Goal: Use online tool/utility: Utilize a website feature to perform a specific function

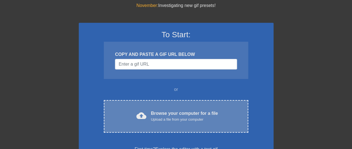
scroll to position [56, 0]
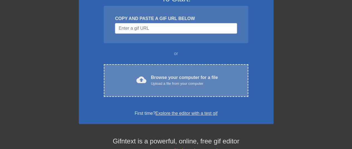
click at [198, 77] on div "Browse your computer for a file Upload a file from your computer" at bounding box center [184, 80] width 67 height 12
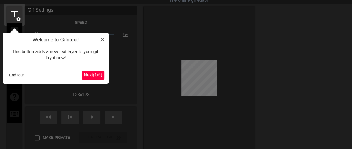
scroll to position [14, 0]
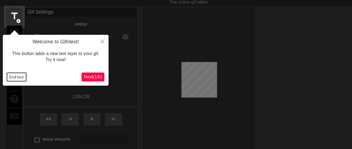
click at [19, 77] on button "End tour" at bounding box center [16, 77] width 19 height 8
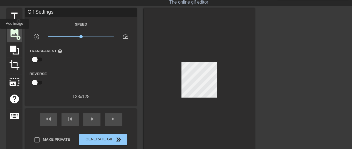
click at [14, 33] on span "image" at bounding box center [14, 33] width 11 height 11
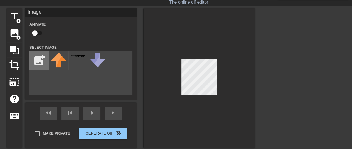
click at [40, 58] on input "file" at bounding box center [39, 60] width 19 height 19
type input "C:\fakepath\clip_01K4YTQNSV8KC99S0T2YX23HRJ.mp4"
click at [36, 63] on input "file" at bounding box center [39, 60] width 19 height 19
click at [38, 64] on input "file" at bounding box center [39, 60] width 19 height 19
type input "C:\fakepath\Screenshot_2025-09-12_075443-removebg-preview.png"
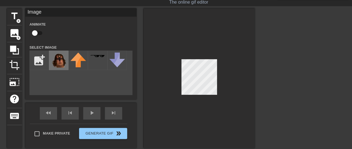
click at [61, 63] on img at bounding box center [59, 60] width 16 height 15
click at [236, 91] on div at bounding box center [199, 78] width 111 height 140
click at [175, 66] on div at bounding box center [199, 78] width 111 height 140
click at [196, 51] on div at bounding box center [199, 78] width 111 height 140
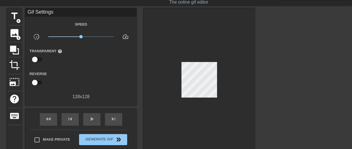
click at [211, 74] on div at bounding box center [199, 81] width 111 height 146
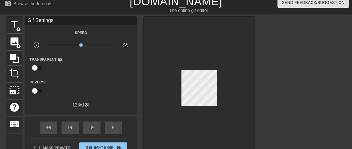
scroll to position [0, 0]
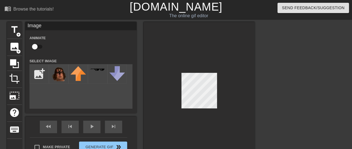
drag, startPoint x: 198, startPoint y: 51, endPoint x: 219, endPoint y: 85, distance: 40.2
click at [219, 85] on div at bounding box center [199, 92] width 111 height 140
click at [182, 48] on div at bounding box center [199, 92] width 111 height 140
click at [18, 78] on span "crop" at bounding box center [14, 78] width 11 height 11
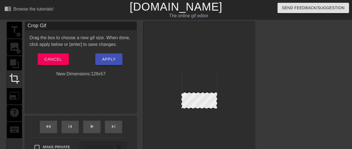
drag, startPoint x: 216, startPoint y: 73, endPoint x: 221, endPoint y: 93, distance: 20.5
click at [221, 93] on div at bounding box center [199, 92] width 111 height 140
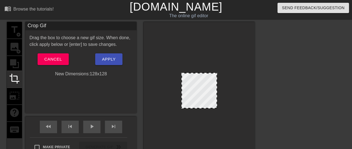
drag, startPoint x: 215, startPoint y: 93, endPoint x: 235, endPoint y: 63, distance: 35.9
click at [235, 63] on div at bounding box center [199, 92] width 111 height 140
drag, startPoint x: 218, startPoint y: 94, endPoint x: 223, endPoint y: 93, distance: 5.1
click at [223, 93] on div at bounding box center [199, 92] width 111 height 140
click at [107, 75] on div "New Dimensions: 128 x 128" at bounding box center [80, 74] width 111 height 7
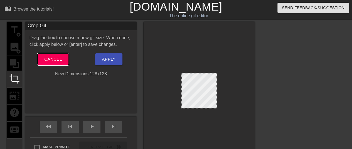
click at [55, 58] on span "Cancel" at bounding box center [53, 59] width 18 height 7
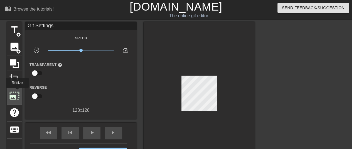
click at [17, 92] on span "photo_size_select_large" at bounding box center [14, 95] width 11 height 11
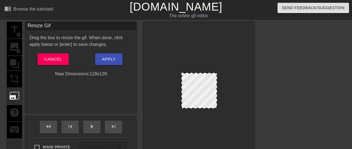
click at [98, 75] on div "New Dimensions: 128 x 128" at bounding box center [80, 74] width 111 height 7
click at [16, 73] on div "title add_circle image add_circle crop photo_size_select_large help keyboard" at bounding box center [14, 92] width 15 height 140
drag, startPoint x: 216, startPoint y: 74, endPoint x: 227, endPoint y: 60, distance: 18.0
click at [228, 60] on div at bounding box center [199, 92] width 111 height 140
drag, startPoint x: 182, startPoint y: 73, endPoint x: 180, endPoint y: 72, distance: 2.9
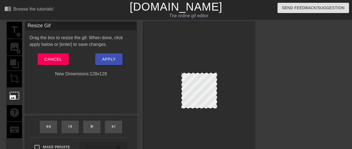
click at [180, 72] on div at bounding box center [199, 92] width 111 height 140
click at [219, 110] on div at bounding box center [199, 92] width 111 height 140
click at [118, 59] on button "Apply" at bounding box center [108, 59] width 27 height 12
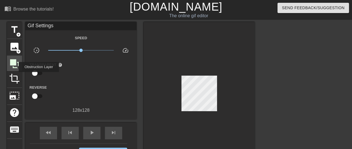
click at [15, 67] on icon at bounding box center [14, 63] width 11 height 11
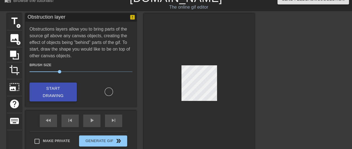
scroll to position [28, 0]
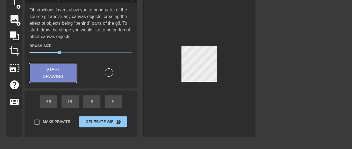
click at [68, 73] on span "Start Drawing" at bounding box center [53, 73] width 34 height 15
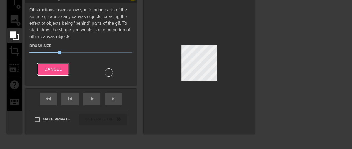
click at [53, 70] on span "Cancel" at bounding box center [53, 69] width 18 height 7
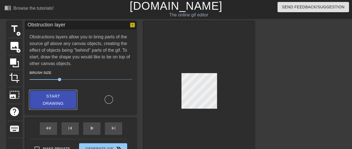
scroll to position [0, 0]
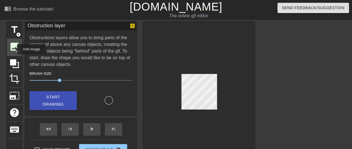
click at [13, 49] on span "image" at bounding box center [14, 46] width 11 height 11
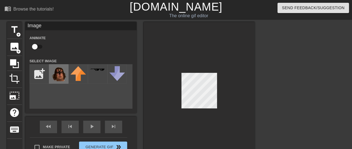
click at [59, 73] on img at bounding box center [59, 73] width 16 height 15
click at [224, 88] on div at bounding box center [199, 92] width 111 height 140
click at [174, 86] on div at bounding box center [199, 92] width 111 height 140
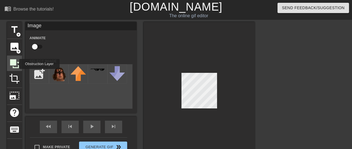
click at [16, 64] on icon at bounding box center [14, 63] width 9 height 9
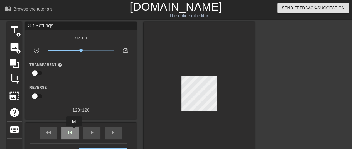
click at [74, 130] on div "skip_previous" at bounding box center [69, 133] width 17 height 13
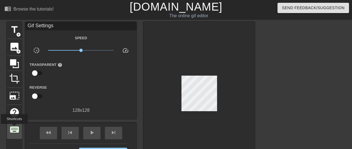
click at [14, 128] on span "keyboard" at bounding box center [14, 129] width 11 height 11
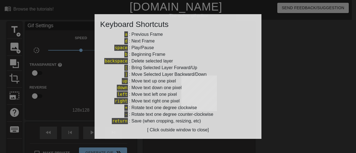
click at [292, 99] on div at bounding box center [178, 76] width 356 height 153
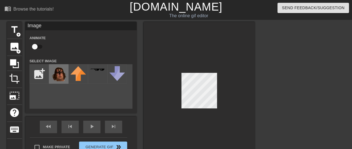
click at [62, 76] on img at bounding box center [59, 73] width 16 height 15
click at [182, 72] on div at bounding box center [199, 92] width 111 height 140
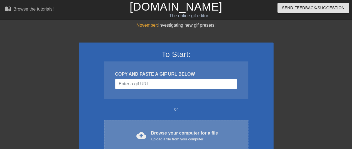
click at [164, 133] on div "Browse your computer for a file Upload a file from your computer" at bounding box center [184, 136] width 67 height 12
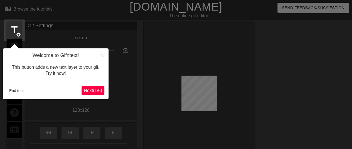
scroll to position [14, 0]
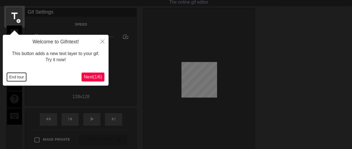
click at [17, 79] on button "End tour" at bounding box center [16, 77] width 19 height 8
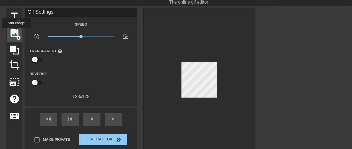
click at [16, 32] on span "image" at bounding box center [14, 33] width 11 height 11
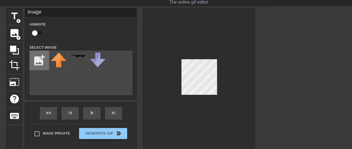
click at [40, 61] on input "file" at bounding box center [39, 60] width 19 height 19
type input "C:\fakepath\Screenshot_2025-09-12_075443-removebg-preview.png"
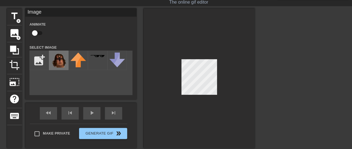
click at [58, 61] on img at bounding box center [59, 60] width 16 height 15
click at [204, 100] on div at bounding box center [199, 78] width 111 height 140
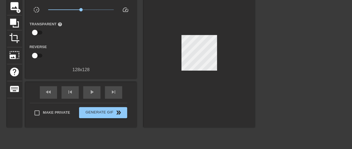
scroll to position [41, 0]
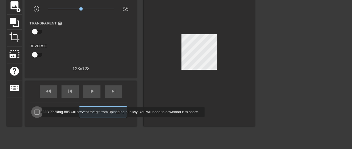
click at [38, 112] on input "Make Private" at bounding box center [37, 112] width 12 height 12
checkbox input "true"
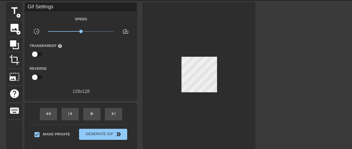
scroll to position [14, 0]
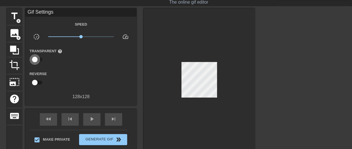
click at [36, 61] on input "checkbox" at bounding box center [35, 59] width 32 height 11
checkbox input "true"
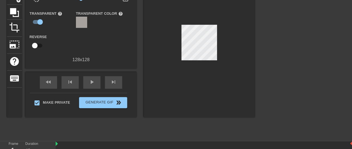
scroll to position [69, 0]
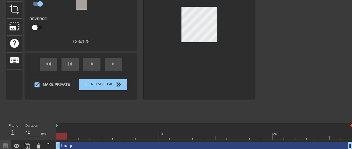
click at [37, 27] on input "checkbox" at bounding box center [35, 27] width 32 height 11
checkbox input "true"
type input "200"
click at [36, 28] on input "checkbox" at bounding box center [40, 27] width 32 height 11
checkbox input "false"
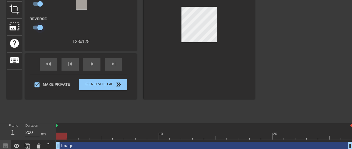
type input "40"
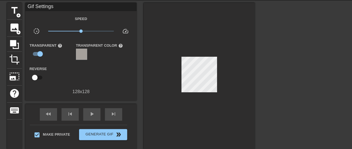
scroll to position [56, 0]
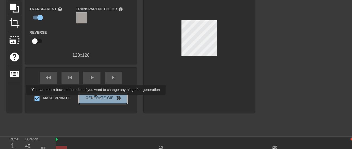
click at [96, 99] on span "Generate Gif double_arrow" at bounding box center [103, 98] width 44 height 7
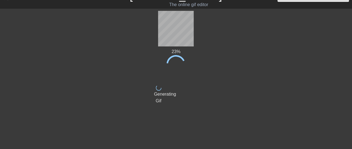
scroll to position [0, 0]
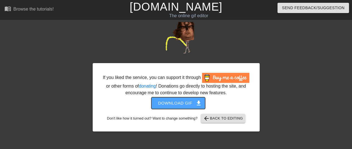
click at [180, 104] on span "Download gif get_app" at bounding box center [178, 103] width 40 height 7
